Goal: Navigation & Orientation: Go to known website

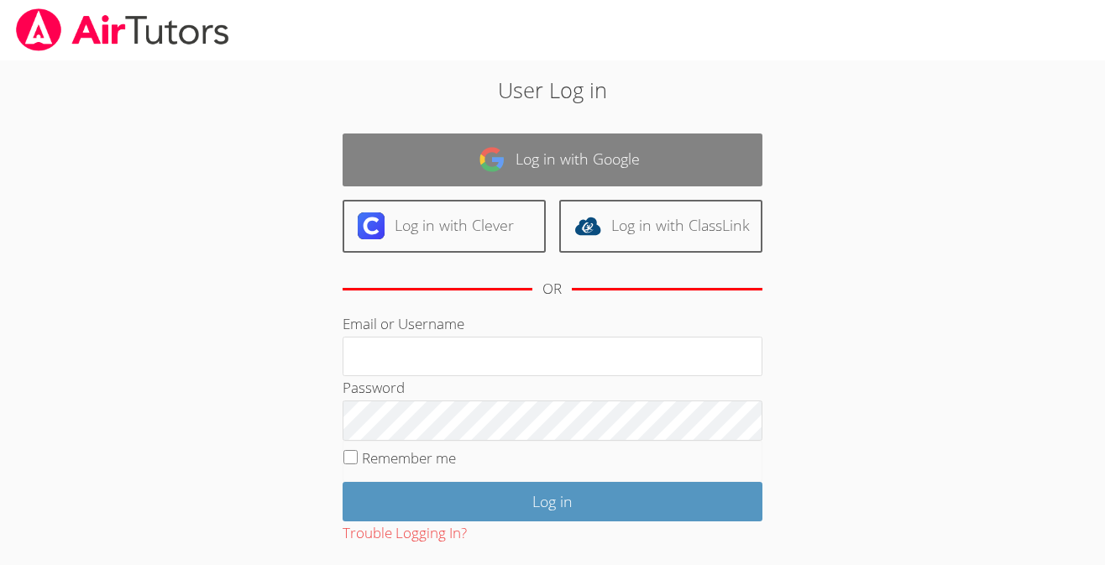
click at [582, 143] on link "Log in with Google" at bounding box center [553, 160] width 420 height 53
